Goal: Book appointment/travel/reservation

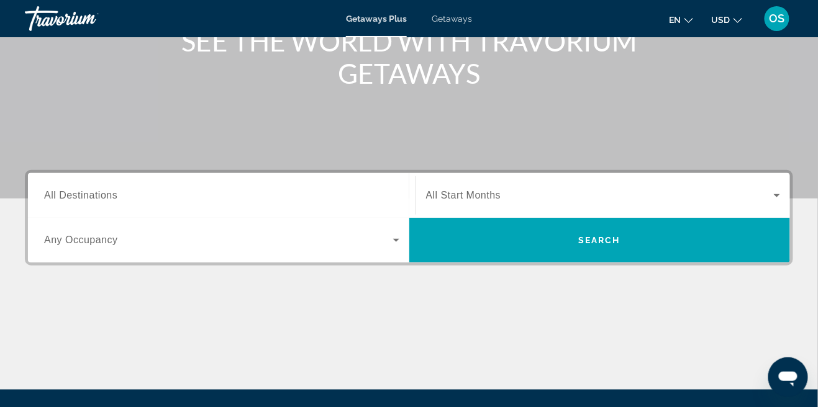
click at [273, 200] on input "Destination All Destinations" at bounding box center [221, 196] width 355 height 15
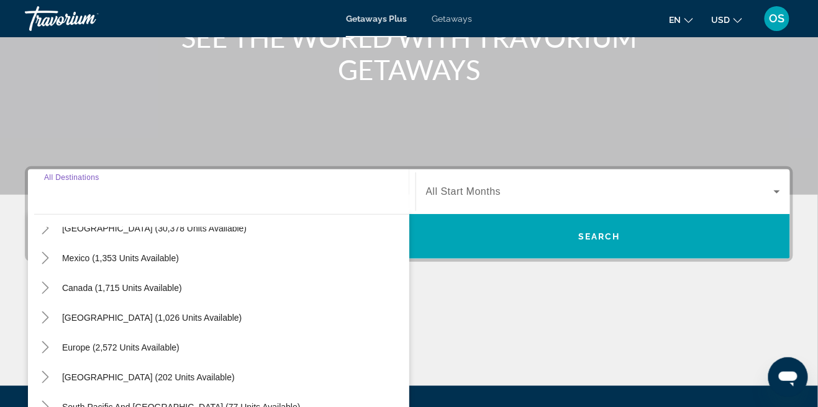
scroll to position [49, 0]
click at [120, 323] on span "Search widget" at bounding box center [152, 319] width 192 height 30
type input "**********"
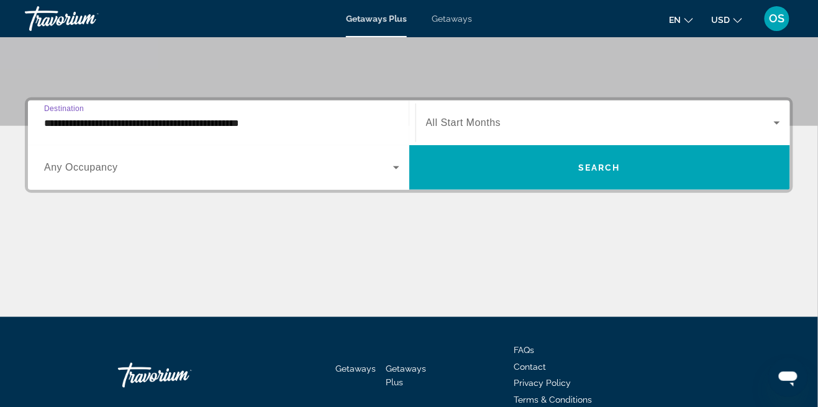
scroll to position [248, 0]
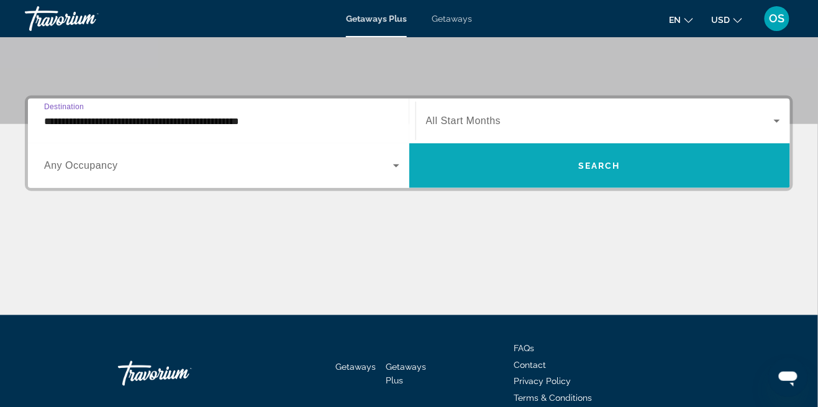
click at [548, 169] on span "Search widget" at bounding box center [599, 166] width 381 height 30
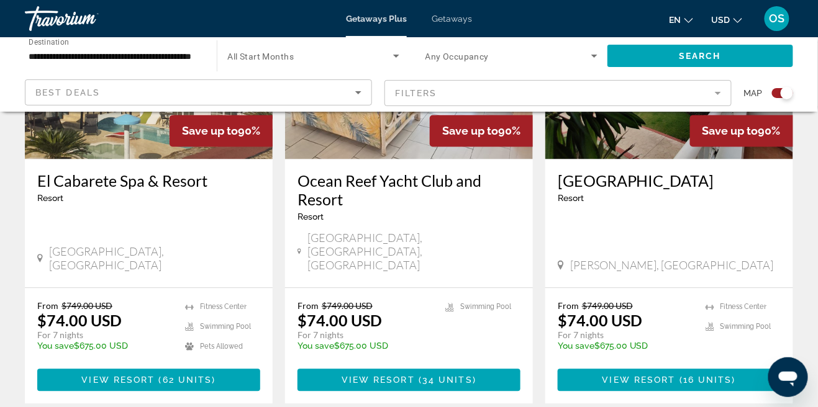
scroll to position [576, 0]
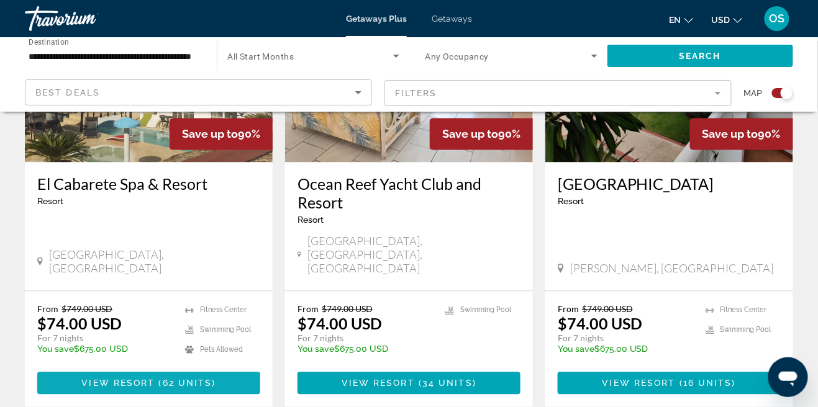
click at [176, 369] on span "Main content" at bounding box center [148, 384] width 223 height 30
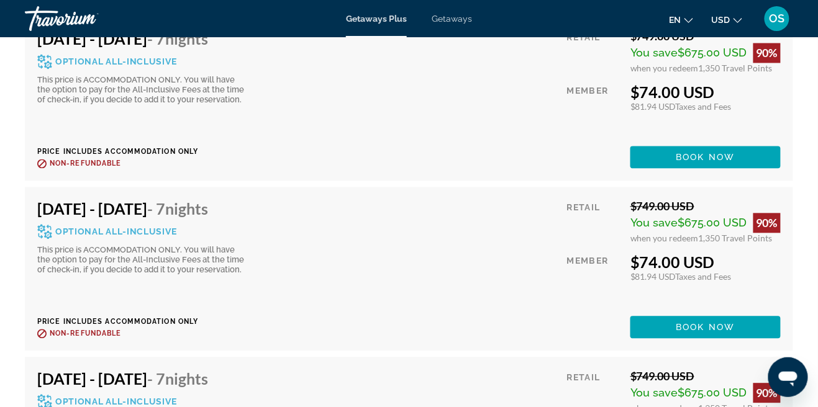
scroll to position [4414, 0]
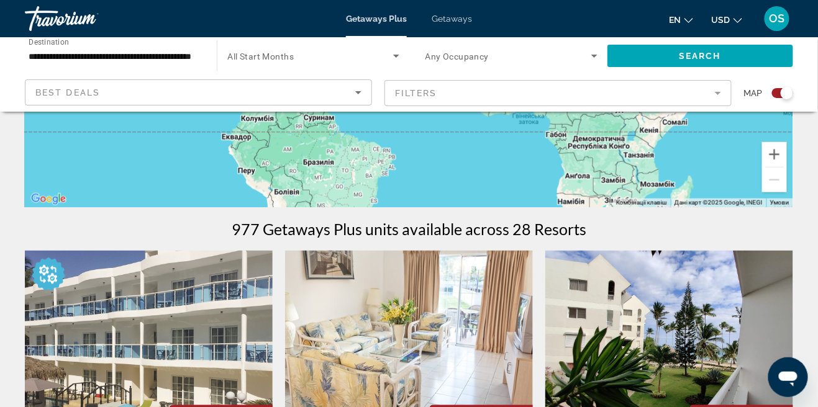
scroll to position [294, 0]
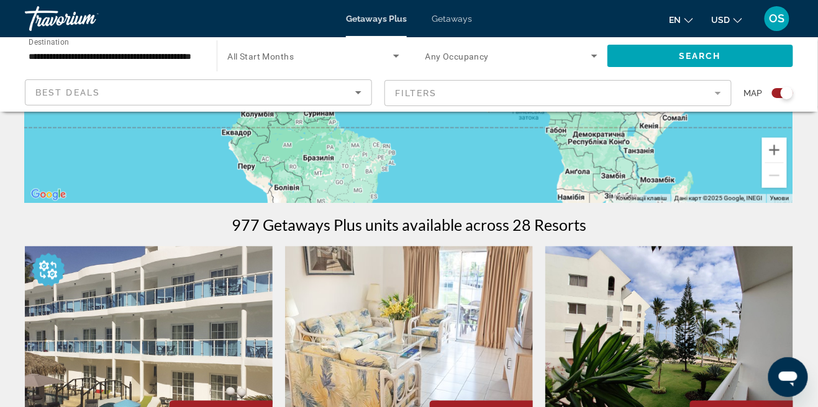
click at [82, 63] on input "**********" at bounding box center [115, 56] width 172 height 15
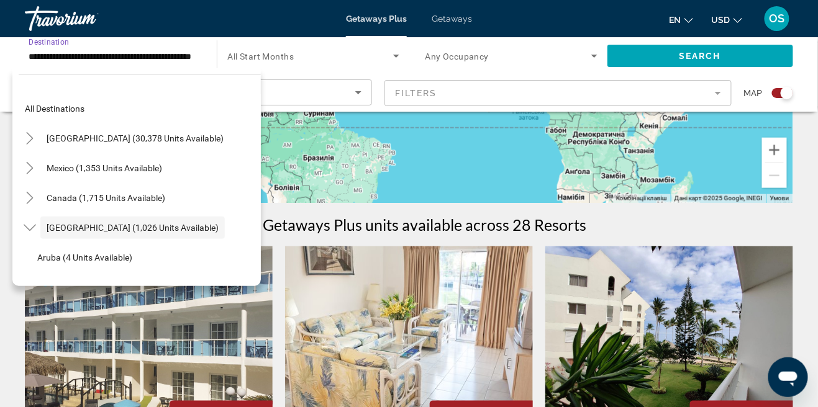
scroll to position [44, 0]
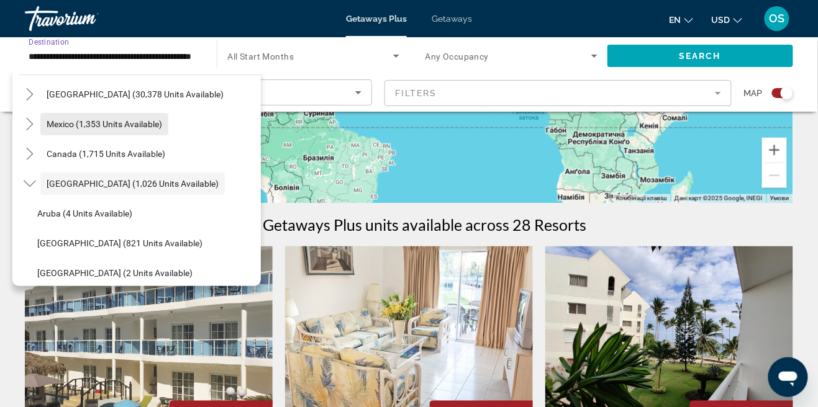
click at [91, 133] on span "Search widget" at bounding box center [104, 124] width 128 height 30
type input "**********"
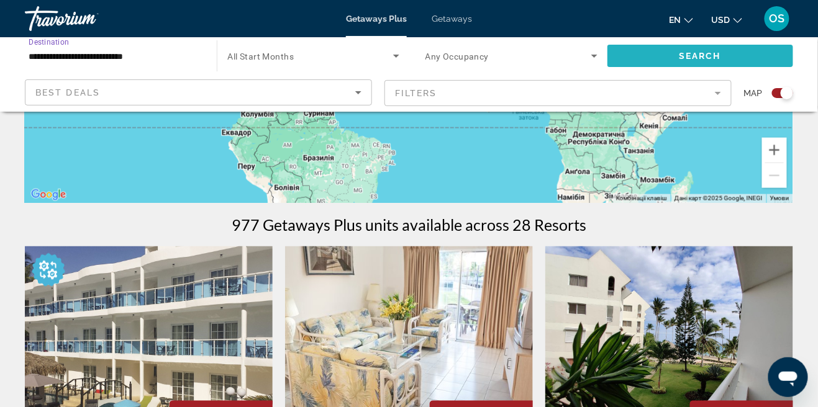
click at [659, 57] on span "Search widget" at bounding box center [700, 56] width 186 height 30
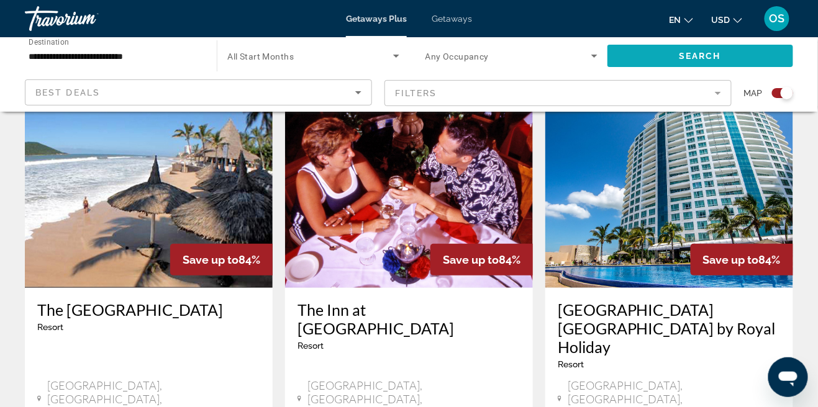
scroll to position [1425, 0]
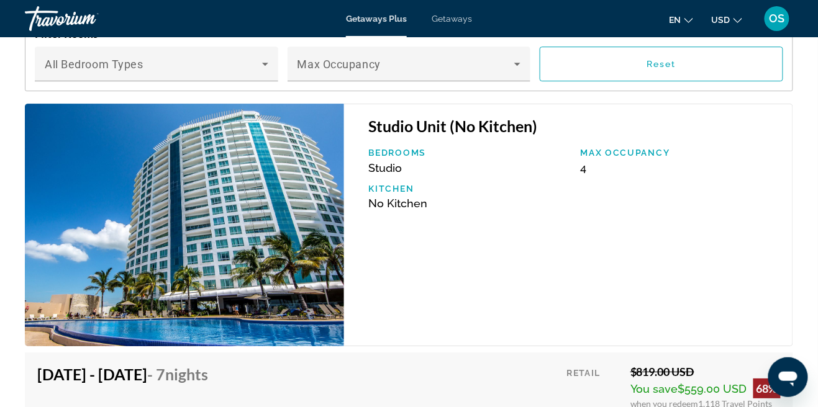
scroll to position [2291, 0]
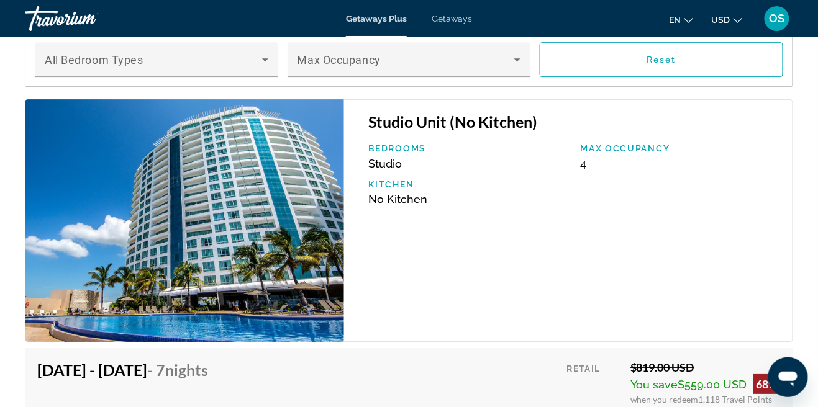
click at [208, 371] on span "Nights" at bounding box center [186, 370] width 43 height 19
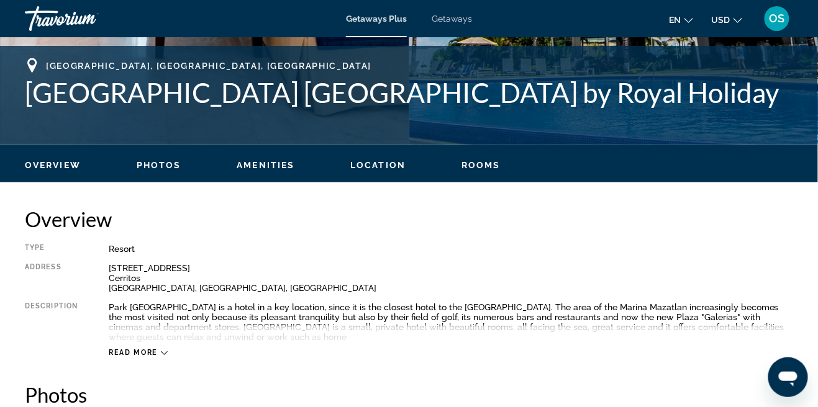
scroll to position [0, 0]
